Goal: Task Accomplishment & Management: Complete application form

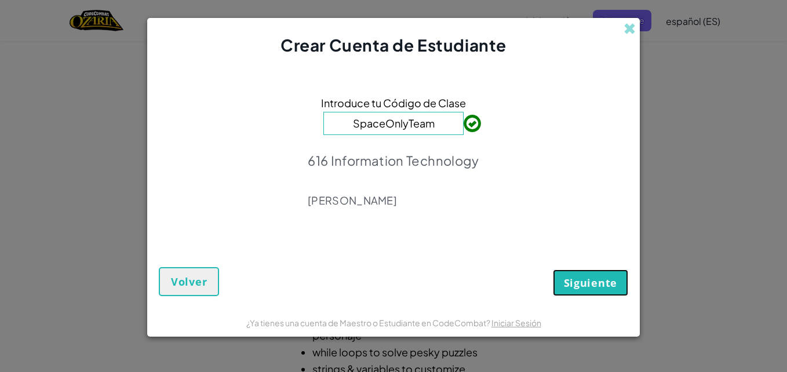
click at [577, 279] on span "Siguiente" at bounding box center [590, 283] width 53 height 14
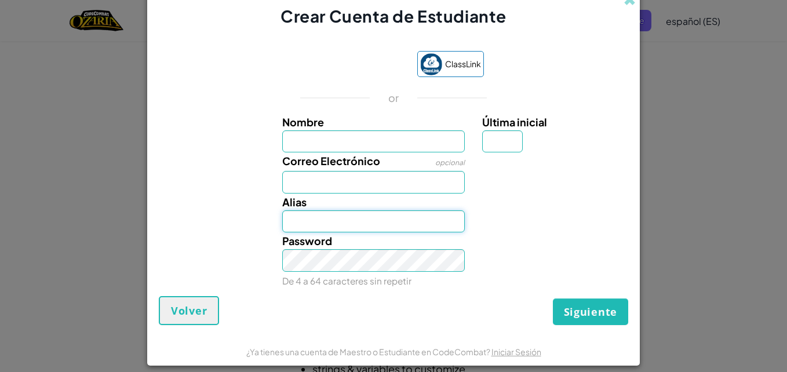
type input "Mel17703"
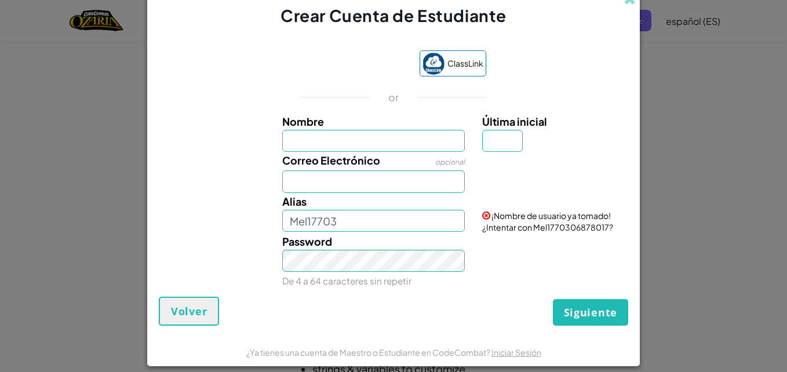
click at [408, 141] on input "Nombre" at bounding box center [373, 141] width 183 height 23
type input "[PERSON_NAME]"
type input "M"
type input "[EMAIL_ADDRESS][DOMAIN_NAME]"
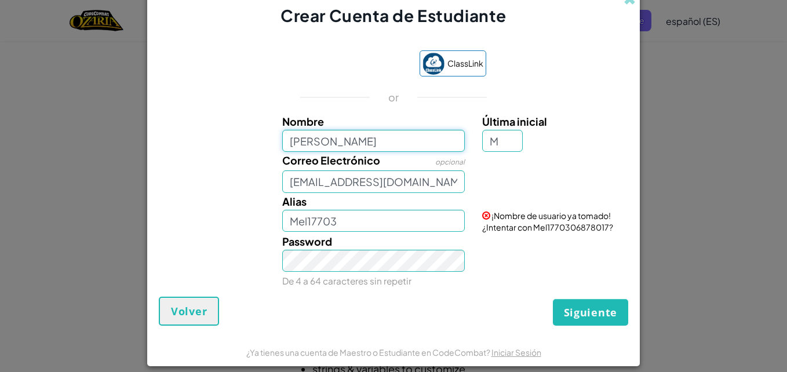
type input "MelanieM"
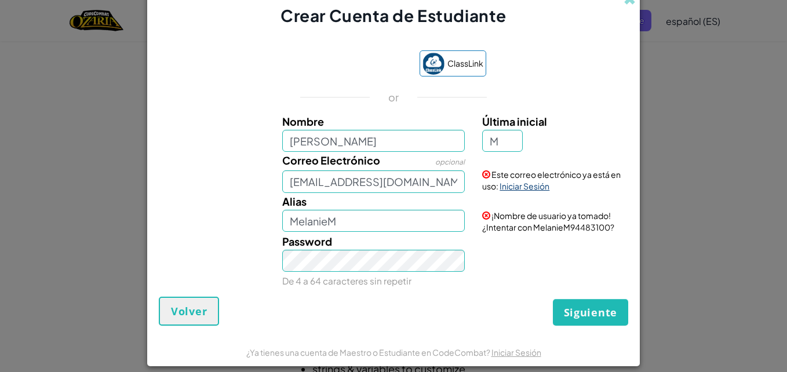
click at [511, 188] on link "Iniciar Sesión" at bounding box center [525, 186] width 50 height 10
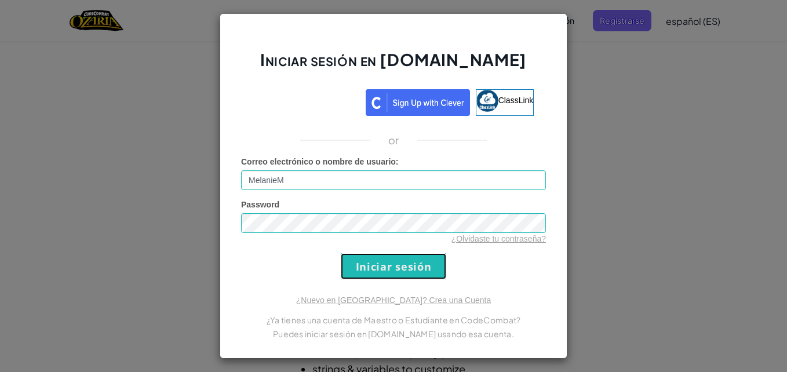
click at [389, 267] on input "Iniciar sesión" at bounding box center [394, 266] width 106 height 26
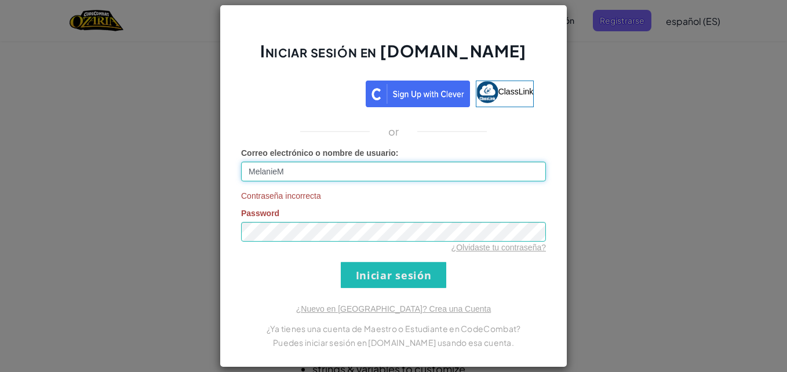
click at [325, 170] on input "MelanieM" at bounding box center [393, 172] width 305 height 20
type input "Mel17703"
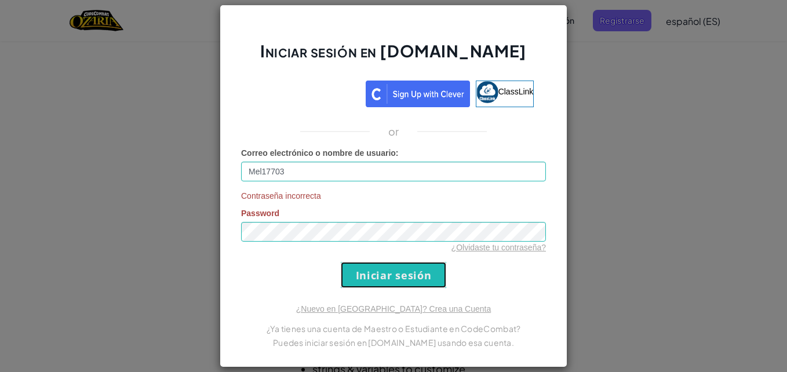
click at [358, 268] on input "Iniciar sesión" at bounding box center [394, 275] width 106 height 26
